Goal: Navigation & Orientation: Find specific page/section

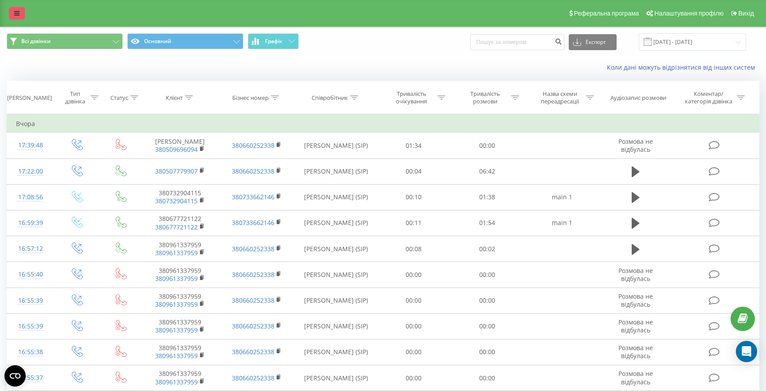
click at [15, 8] on link at bounding box center [17, 13] width 16 height 12
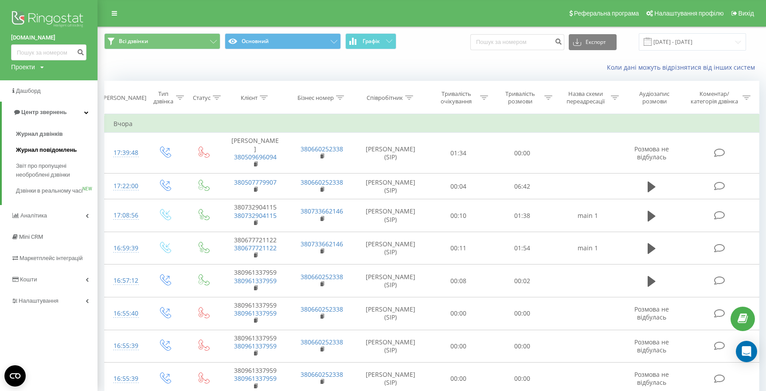
click at [47, 151] on span "Журнал повідомлень" at bounding box center [46, 149] width 61 height 9
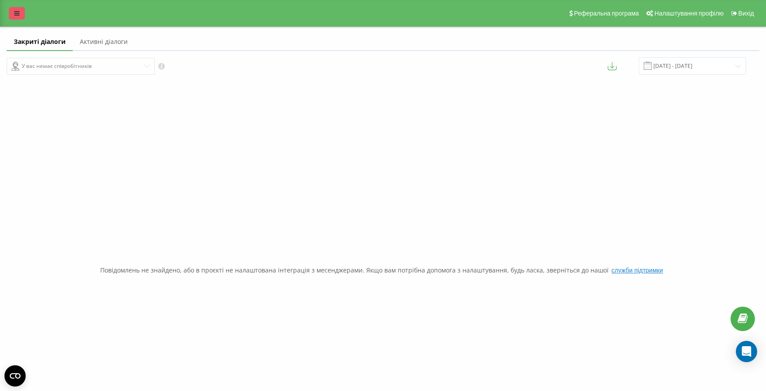
click at [16, 14] on icon at bounding box center [16, 13] width 5 height 6
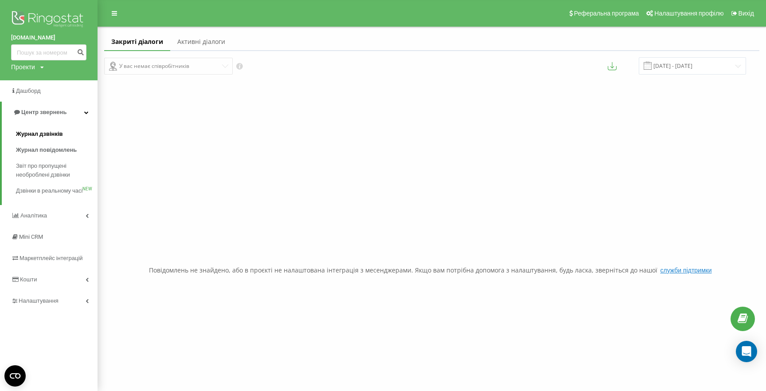
click at [48, 134] on span "Журнал дзвінків" at bounding box center [39, 133] width 47 height 9
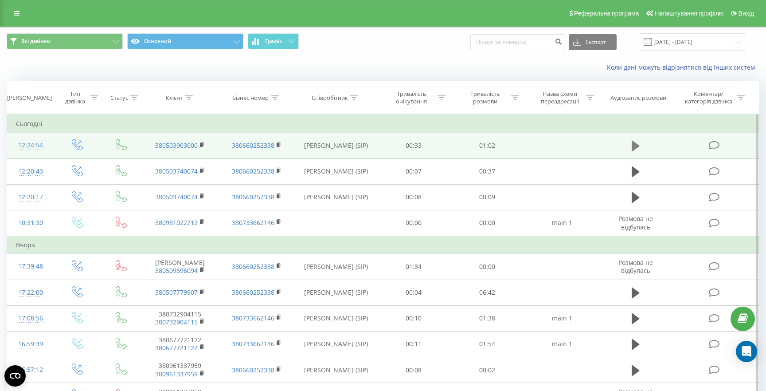
click at [635, 147] on icon at bounding box center [636, 146] width 8 height 11
